Goal: Task Accomplishment & Management: Use online tool/utility

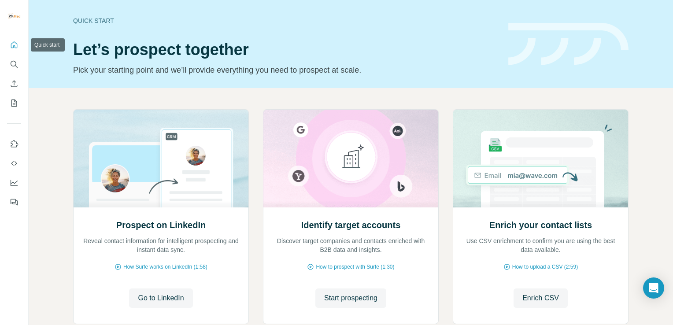
click at [11, 48] on icon "Quick start" at bounding box center [14, 44] width 7 height 7
click at [12, 187] on icon "Dashboard" at bounding box center [14, 182] width 9 height 9
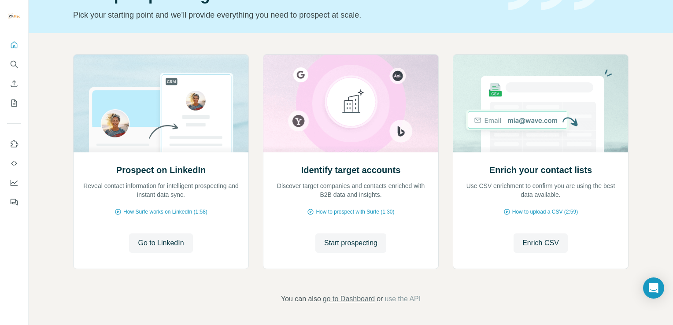
click at [346, 302] on span "go to Dashboard" at bounding box center [349, 299] width 52 height 11
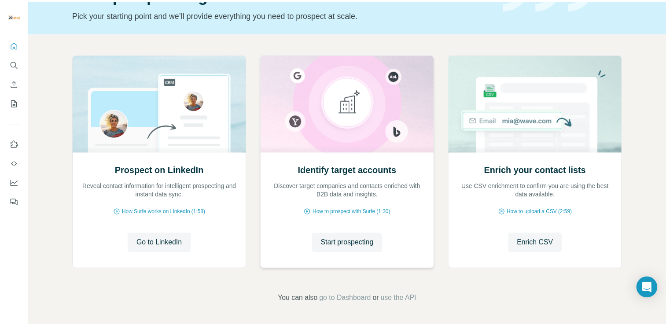
scroll to position [0, 0]
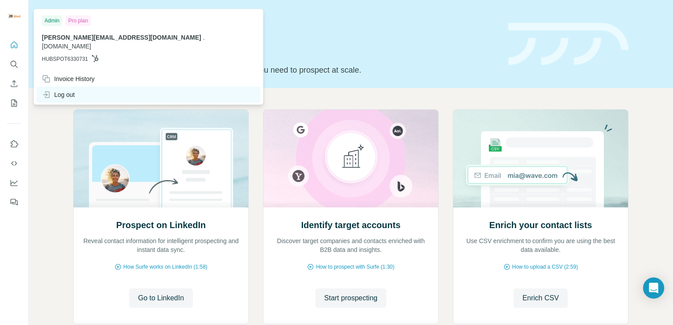
click at [56, 90] on div "Log out" at bounding box center [58, 94] width 33 height 9
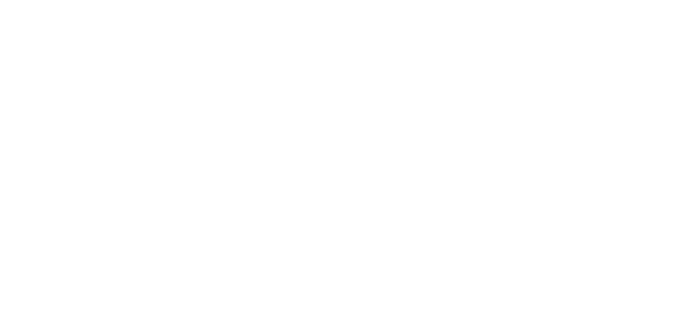
click at [56, 0] on html at bounding box center [336, 0] width 673 height 0
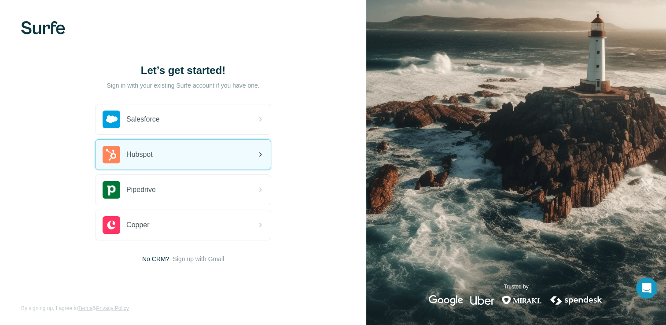
click at [248, 162] on div "Hubspot" at bounding box center [183, 155] width 175 height 30
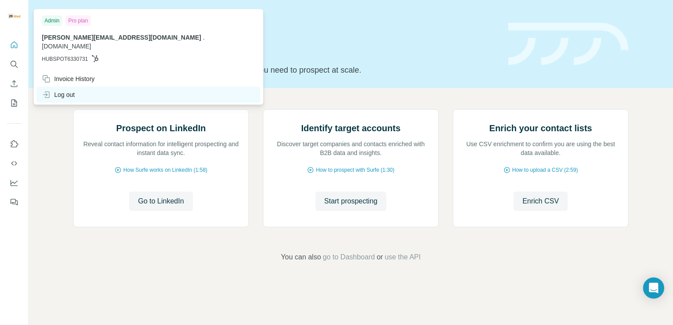
click at [65, 90] on div "Log out" at bounding box center [58, 94] width 33 height 9
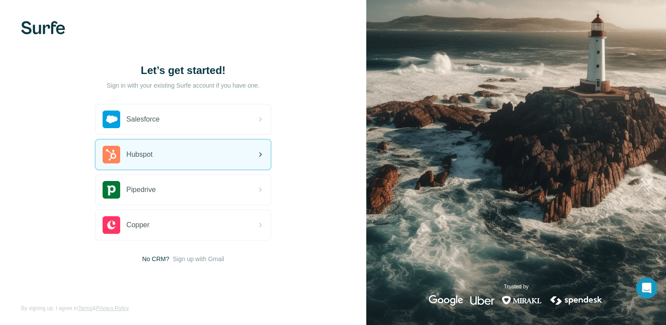
click at [153, 155] on span "Hubspot" at bounding box center [139, 154] width 26 height 11
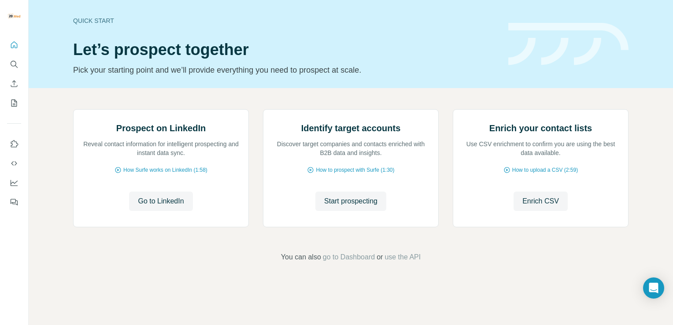
click at [283, 12] on div "Quick start Let’s prospect together Pick your starting point and we’ll provide …" at bounding box center [285, 44] width 424 height 64
